Goal: Find specific page/section: Find specific page/section

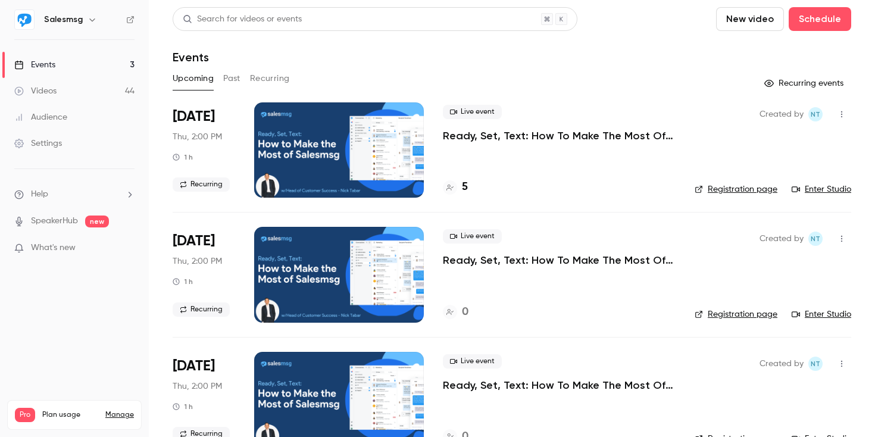
click at [723, 183] on link "Registration page" at bounding box center [735, 189] width 83 height 12
click at [74, 62] on link "Events 3" at bounding box center [74, 65] width 149 height 26
click at [261, 70] on button "Recurring" at bounding box center [270, 78] width 40 height 19
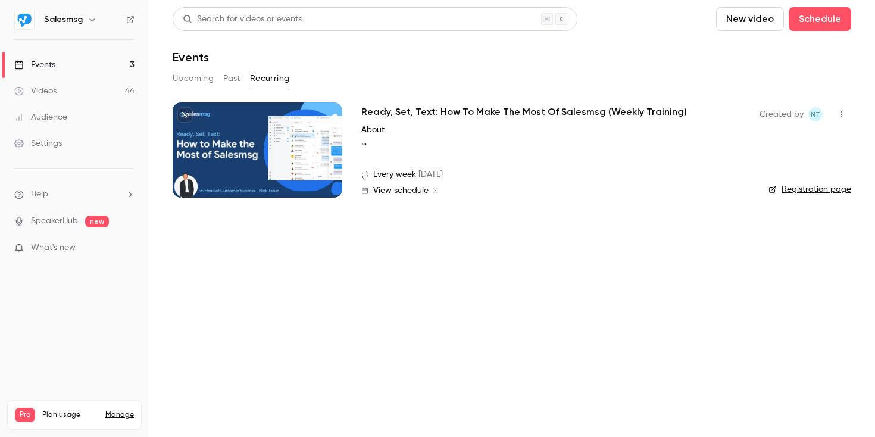
click at [805, 189] on link "Registration page" at bounding box center [809, 189] width 83 height 12
